Goal: Task Accomplishment & Management: Use online tool/utility

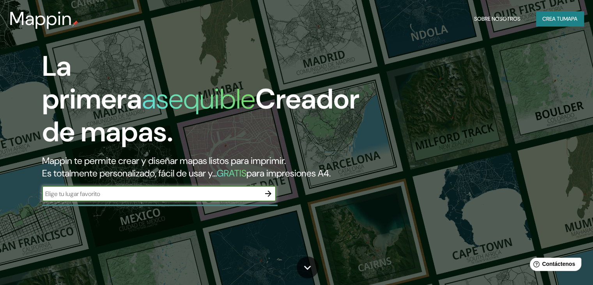
click at [127, 198] on input "text" at bounding box center [151, 193] width 218 height 9
type input "Mercado 4, [PERSON_NAME], [GEOGRAPHIC_DATA]"
click at [266, 196] on icon "button" at bounding box center [268, 193] width 6 height 6
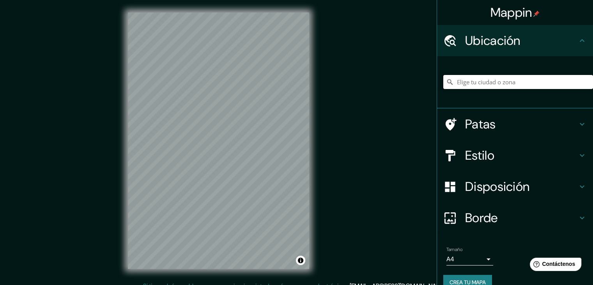
click at [460, 76] on input "Elige tu ciudad o zona" at bounding box center [518, 82] width 150 height 14
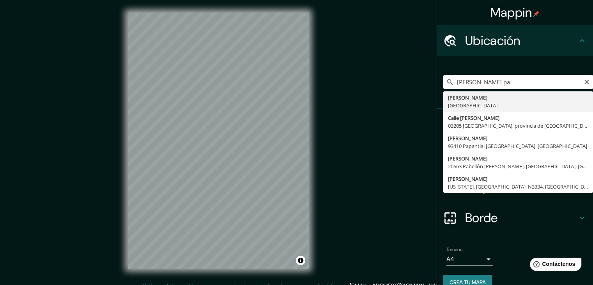
type input "[GEOGRAPHIC_DATA], [GEOGRAPHIC_DATA]"
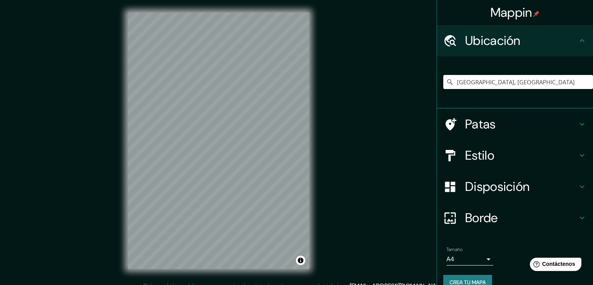
click at [483, 150] on font "Estilo" at bounding box center [479, 155] width 29 height 16
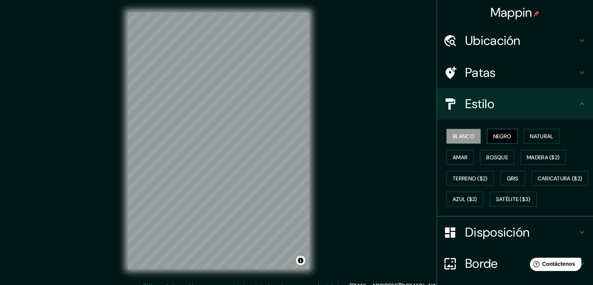
click at [493, 138] on font "Negro" at bounding box center [502, 136] width 18 height 7
click at [539, 134] on font "Natural" at bounding box center [541, 136] width 23 height 7
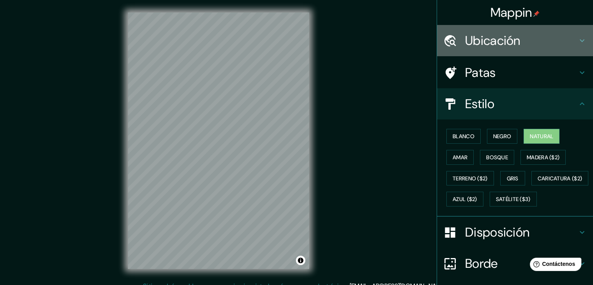
click at [494, 41] on font "Ubicación" at bounding box center [492, 40] width 55 height 16
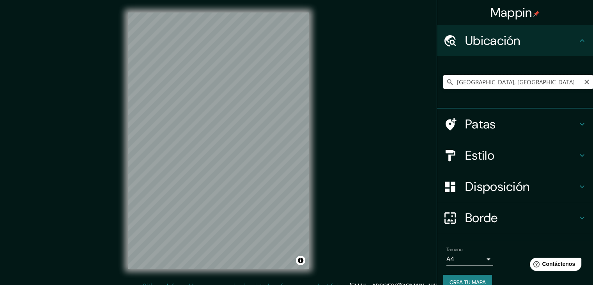
click at [511, 83] on input "[GEOGRAPHIC_DATA], [GEOGRAPHIC_DATA]" at bounding box center [518, 82] width 150 height 14
click at [509, 87] on input "[GEOGRAPHIC_DATA], [GEOGRAPHIC_DATA]" at bounding box center [518, 82] width 150 height 14
click at [227, 0] on html "Mappin Ubicación [GEOGRAPHIC_DATA], [GEOGRAPHIC_DATA] Patas Estilo Disposición …" at bounding box center [296, 142] width 593 height 285
click at [364, 107] on div "Mappin Ubicación [GEOGRAPHIC_DATA], [GEOGRAPHIC_DATA] Patas Estilo Disposición …" at bounding box center [296, 147] width 593 height 294
